Goal: Information Seeking & Learning: Stay updated

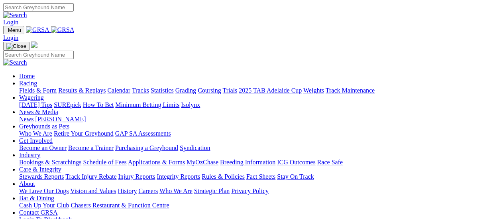
click at [81, 87] on link "Results & Replays" at bounding box center [81, 90] width 47 height 7
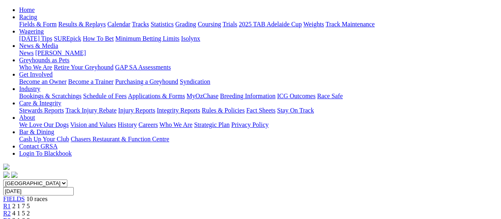
scroll to position [80, 0]
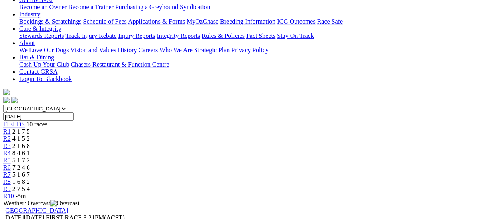
scroll to position [199, 0]
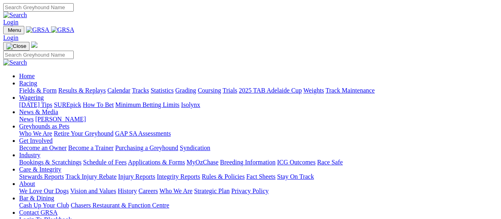
click at [86, 87] on link "Results & Replays" at bounding box center [81, 90] width 47 height 7
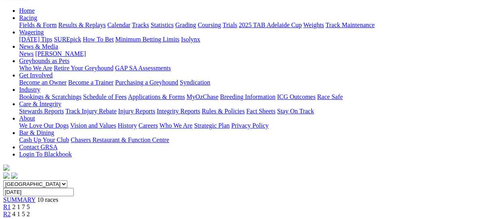
scroll to position [120, 0]
